Goal: Find specific page/section: Find specific page/section

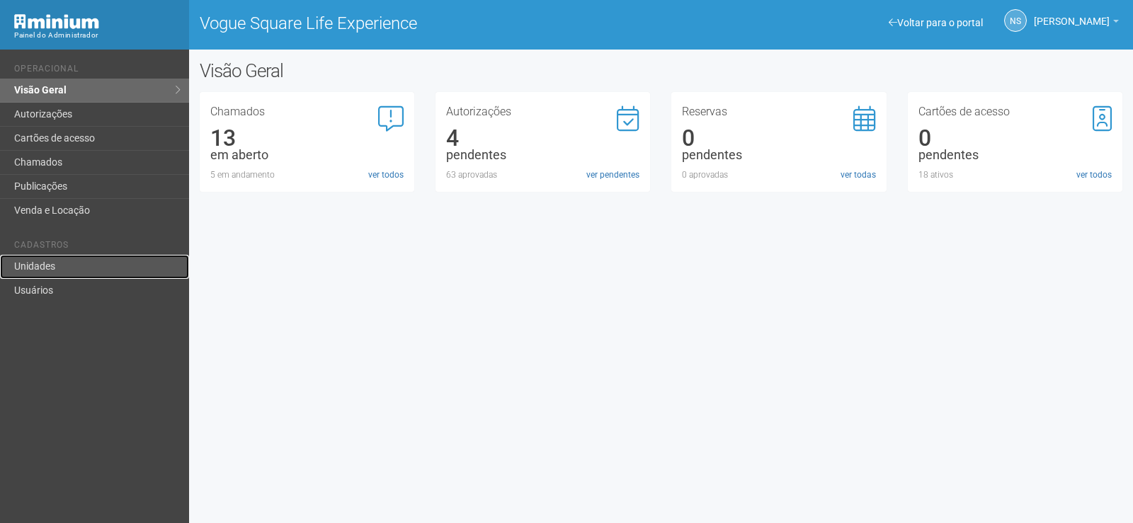
click at [80, 268] on link "Unidades" at bounding box center [94, 267] width 189 height 24
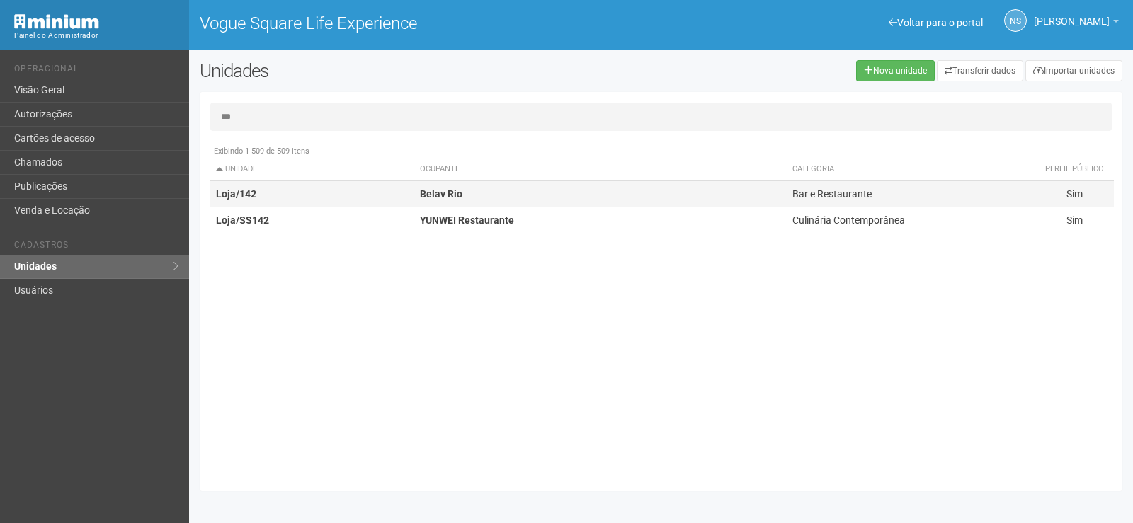
type input "***"
click at [408, 199] on td "Loja/142" at bounding box center [312, 194] width 204 height 26
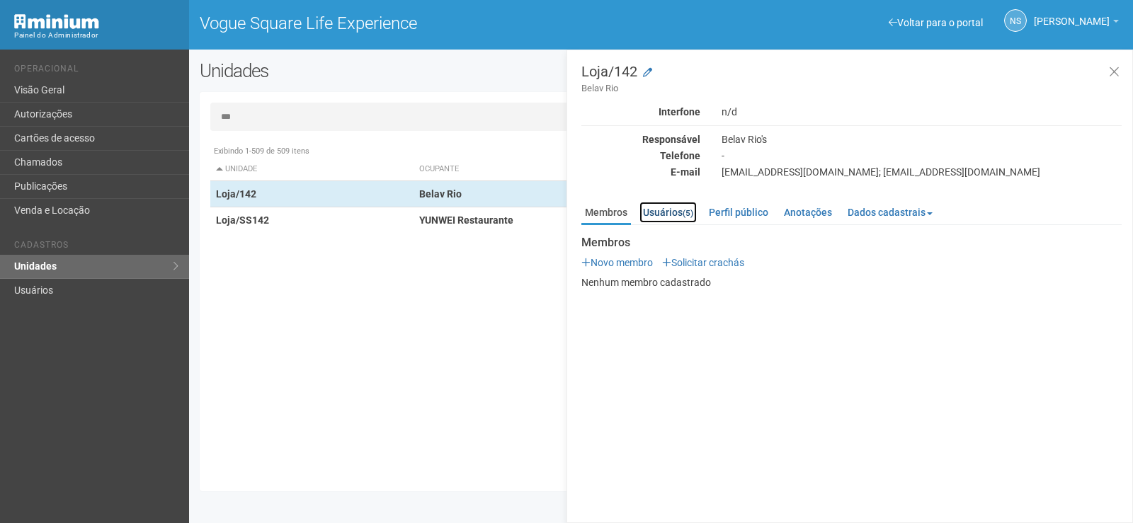
click at [685, 212] on small "(5)" at bounding box center [688, 213] width 11 height 10
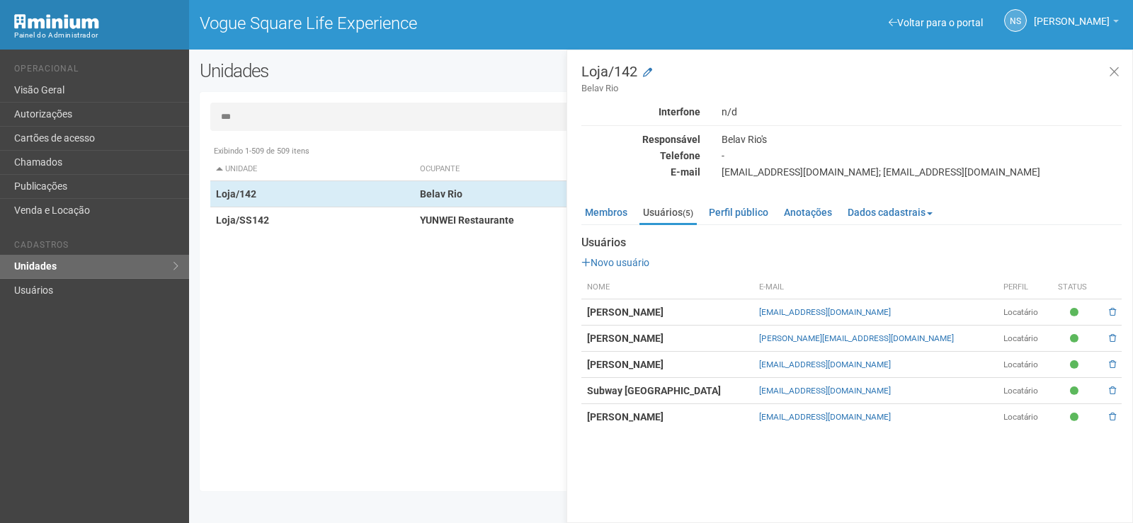
click at [467, 249] on div "Exibindo 1-509 de 509 itens Unidade Ocupante Categoria Perfil público Loja/101 …" at bounding box center [666, 309] width 912 height 343
click at [1121, 61] on button at bounding box center [1114, 72] width 29 height 30
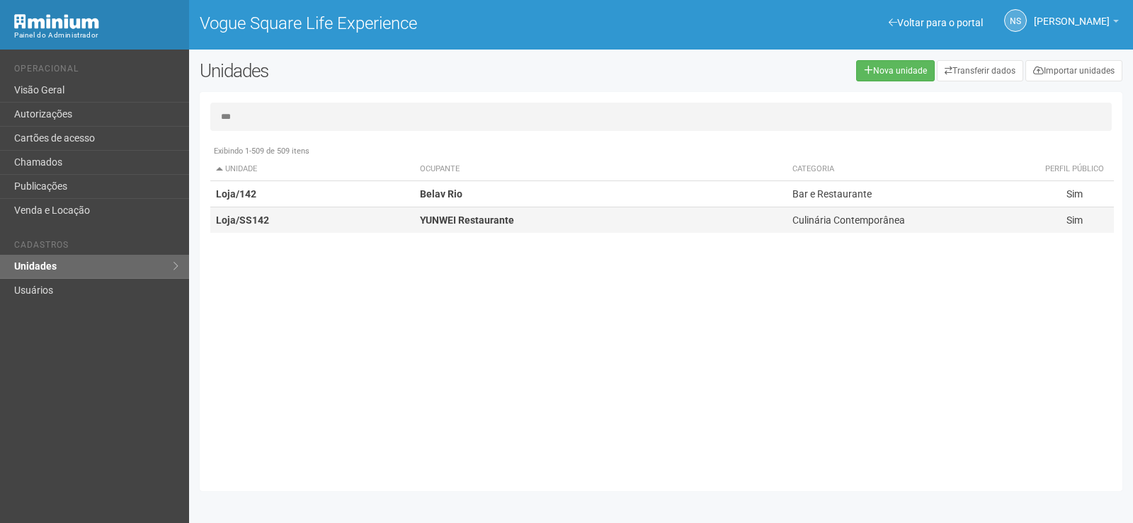
click at [582, 231] on td "YUNWEI Restaurante" at bounding box center [600, 221] width 373 height 26
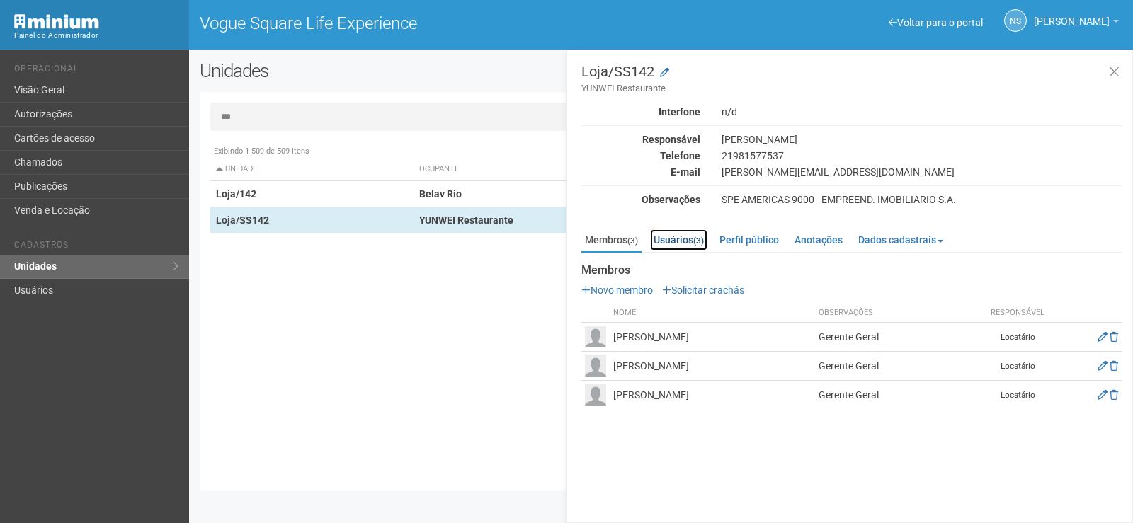
click at [669, 241] on link "Usuários (3)" at bounding box center [678, 239] width 57 height 21
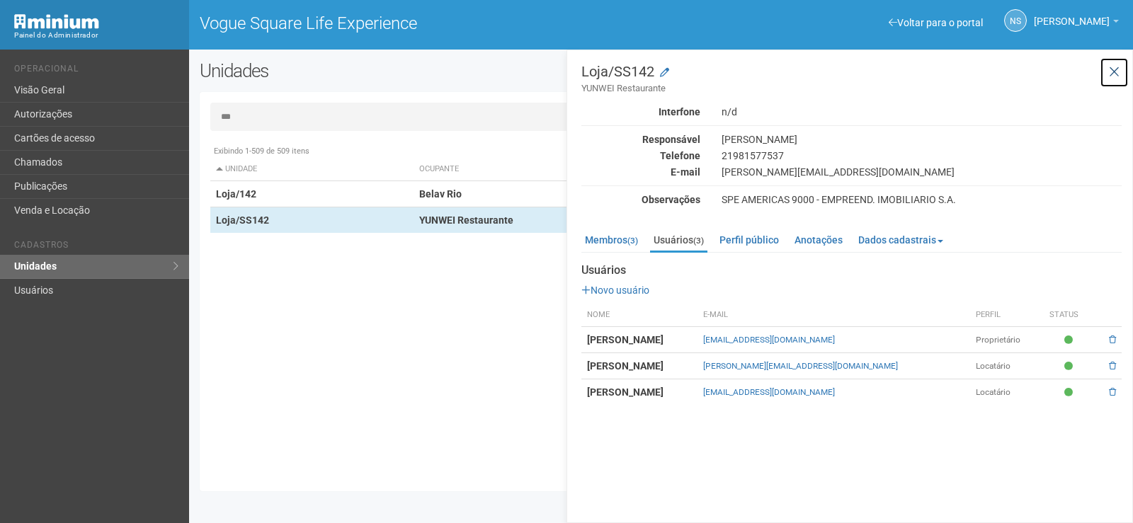
click at [1121, 73] on button at bounding box center [1114, 72] width 29 height 30
